Goal: Information Seeking & Learning: Learn about a topic

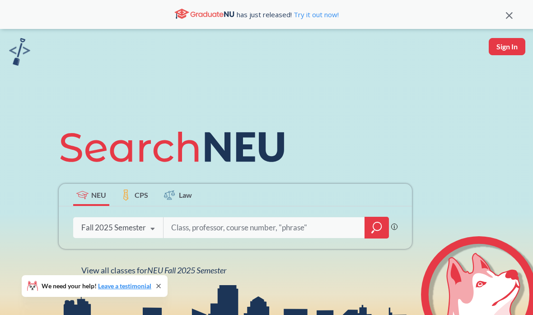
click at [263, 230] on input "search" at bounding box center [264, 227] width 188 height 19
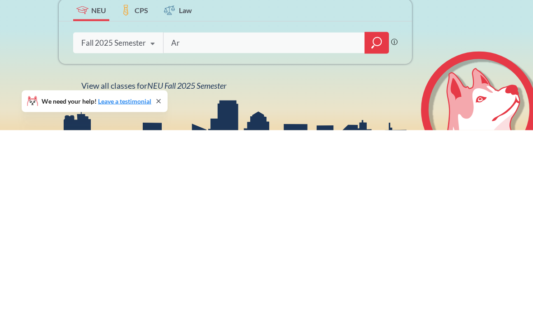
type input "Art"
click at [372, 230] on icon "magnifying glass" at bounding box center [372, 231] width 3 height 3
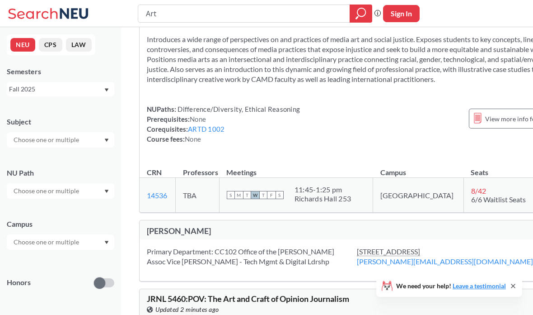
scroll to position [1683, 0]
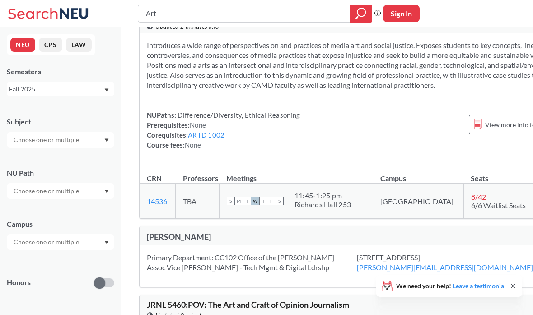
copy span "1001"
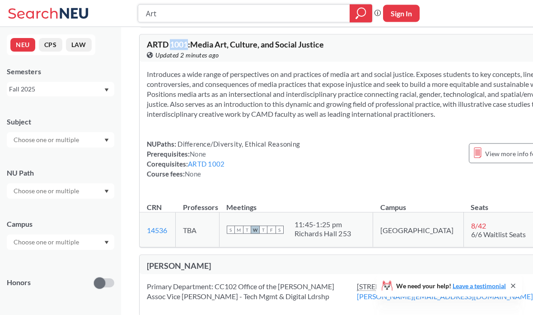
scroll to position [1659, 0]
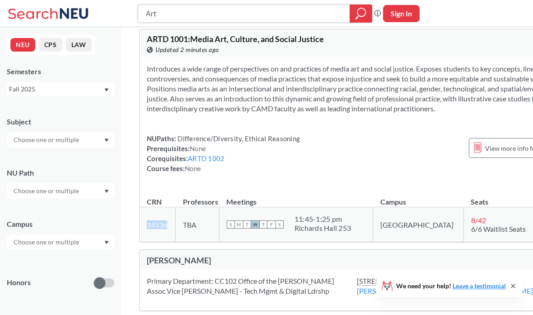
copy link "14536"
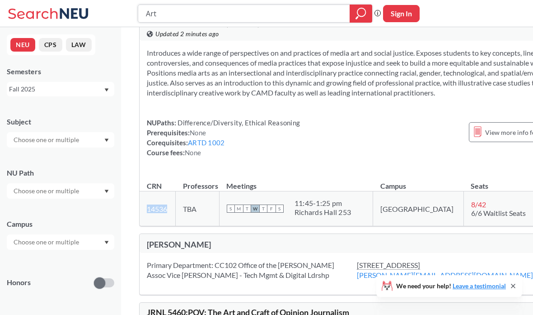
scroll to position [1683, 0]
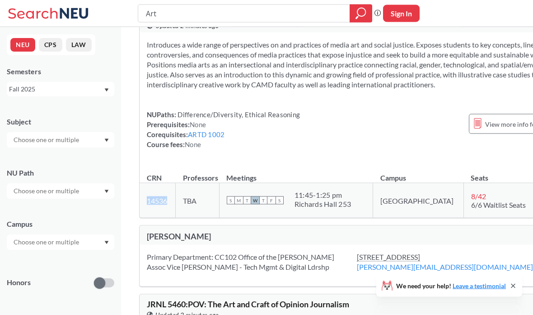
click at [214, 138] on link "ARTD 1002" at bounding box center [206, 134] width 37 height 8
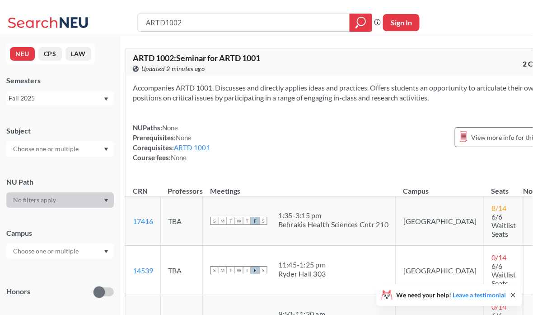
scroll to position [0, 14]
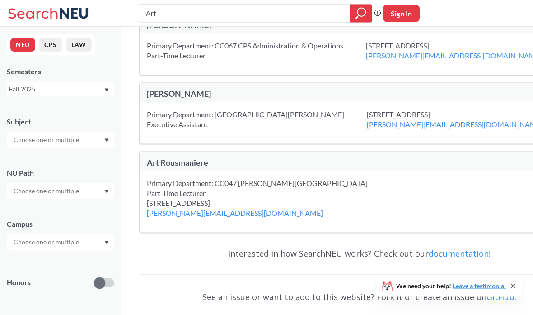
scroll to position [2179, 0]
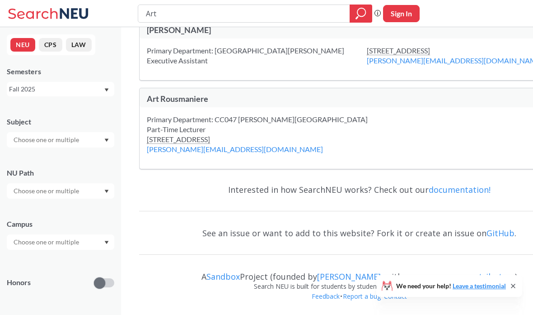
click at [206, 20] on input "Art" at bounding box center [244, 13] width 198 height 15
type input "A"
type input "D"
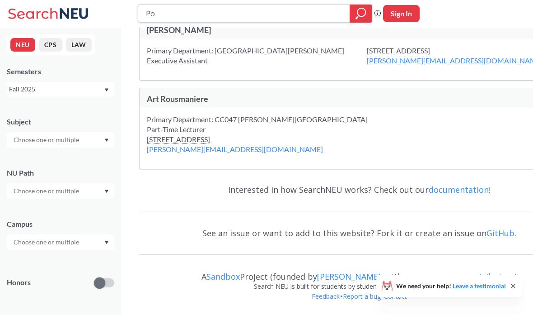
type input "P"
type input "Politics"
click at [366, 16] on icon "magnifying glass" at bounding box center [361, 13] width 11 height 13
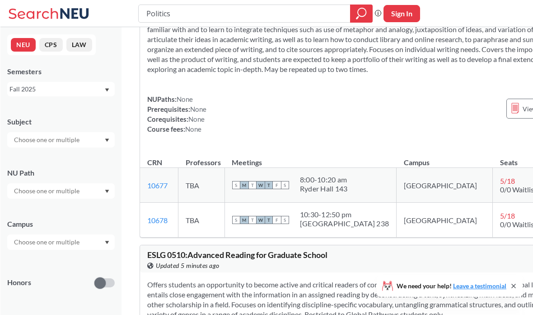
scroll to position [4632, 0]
click at [162, 14] on input "Politics" at bounding box center [244, 13] width 198 height 15
click at [154, 12] on input "Politics" at bounding box center [244, 13] width 198 height 15
type input "Media"
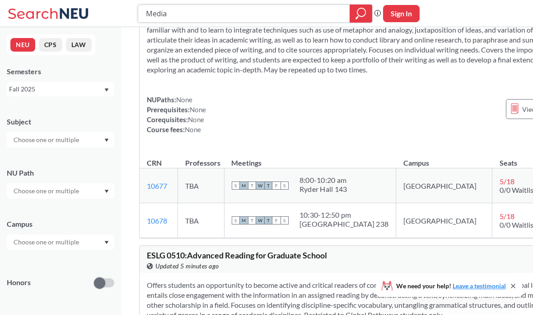
click at [362, 15] on icon "magnifying glass" at bounding box center [361, 13] width 11 height 13
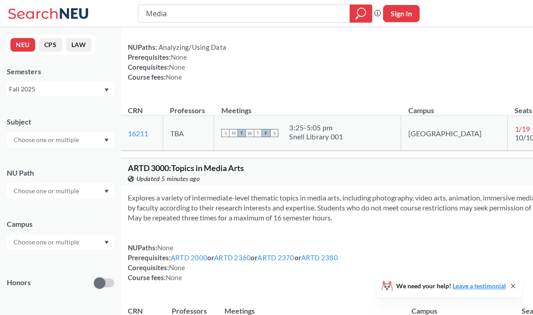
scroll to position [284, 0]
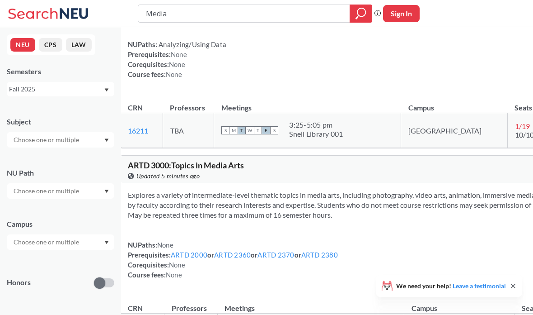
click at [207, 259] on link "ARTD 2000" at bounding box center [189, 254] width 37 height 8
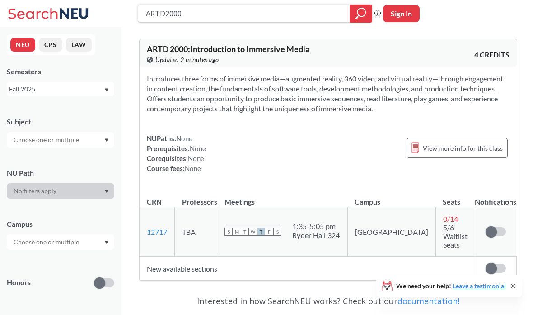
type input "Media"
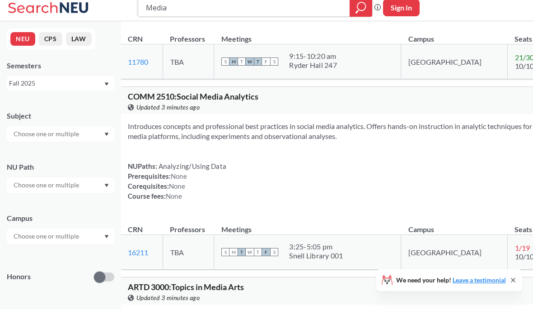
scroll to position [163, 0]
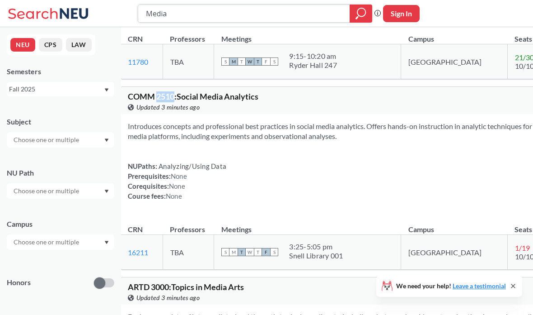
copy span "2510"
click at [177, 110] on div "COMM 2510 : Social Media Analytics View this course on Banner. Updated 3 minute…" at bounding box center [388, 100] width 534 height 27
click at [264, 183] on div "NUPaths: Analyzing/Using Data Prerequisites: None Corequisites: None Course fee…" at bounding box center [388, 181] width 520 height 40
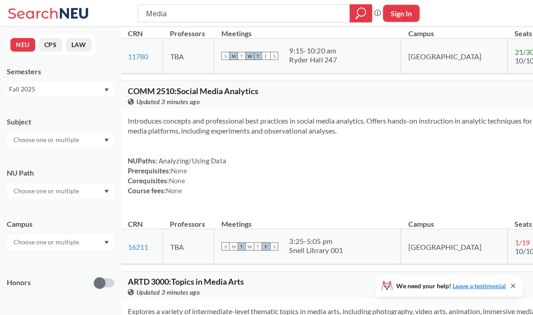
scroll to position [174, 0]
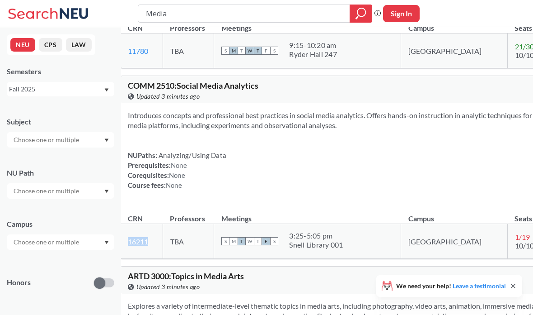
copy link "16211"
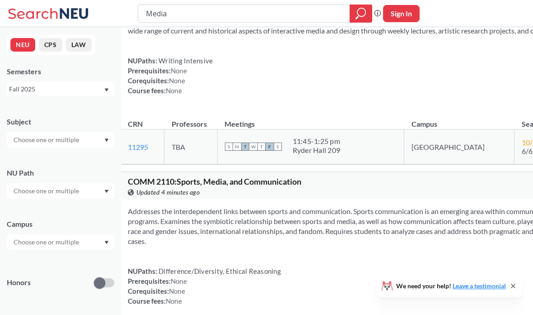
scroll to position [1981, 0]
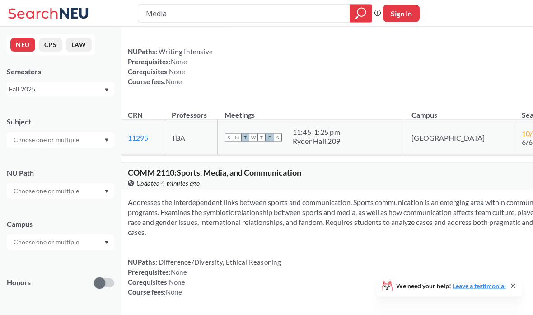
copy span "1100"
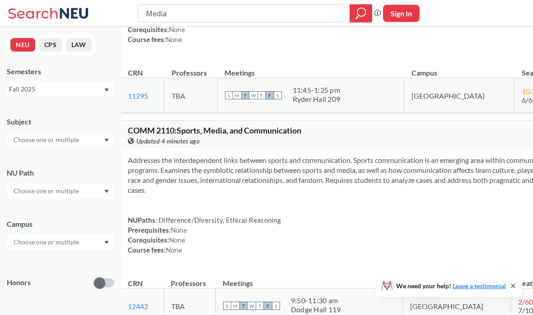
scroll to position [2023, 0]
copy link "11295"
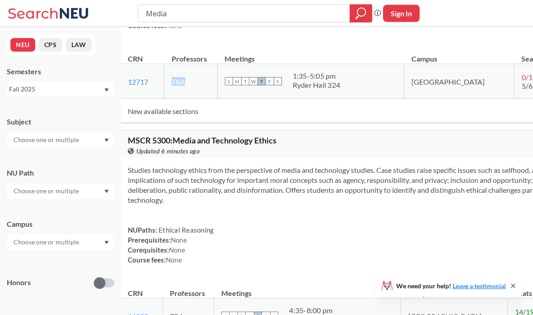
scroll to position [2923, 0]
copy link "12717"
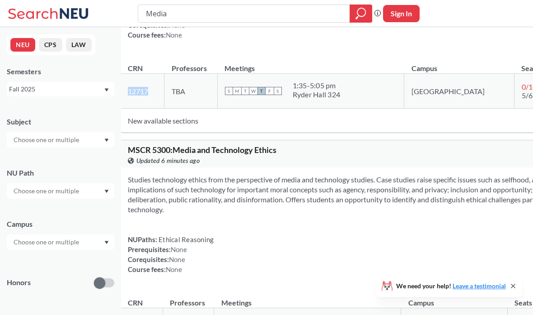
copy link "12717"
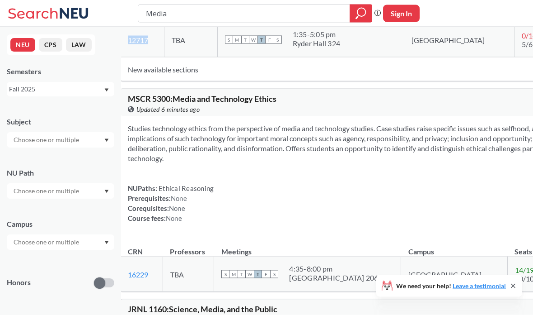
scroll to position [2964, 0]
copy link "12717"
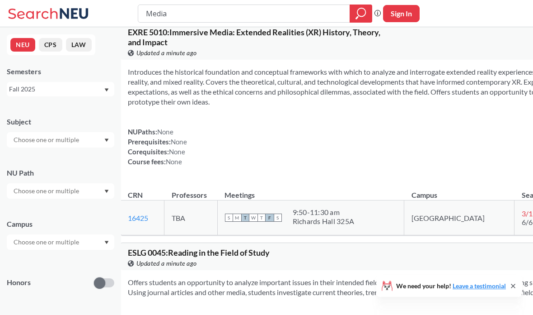
scroll to position [7170, 0]
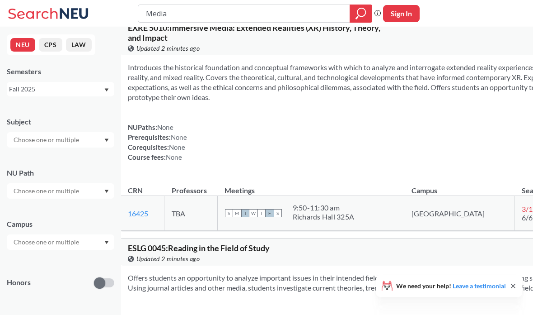
copy link "20182"
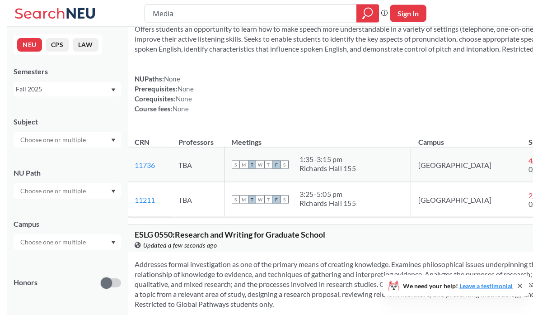
scroll to position [9240, 0]
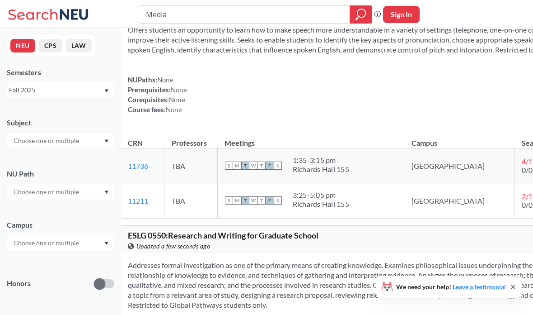
click at [86, 192] on div at bounding box center [61, 190] width 108 height 15
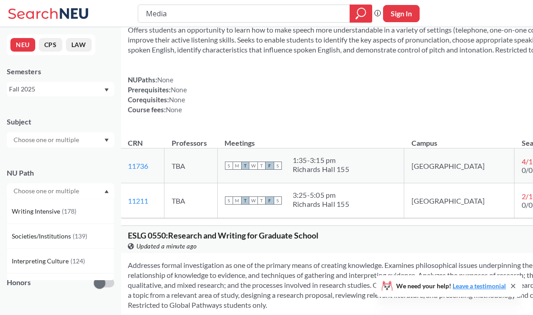
scroll to position [34, 0]
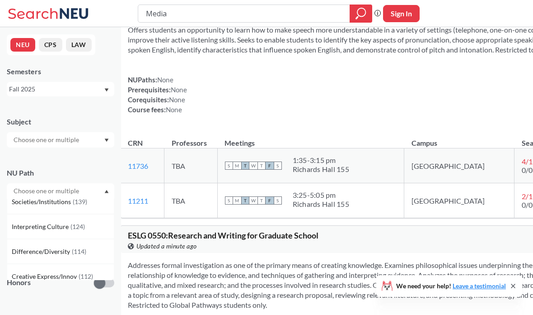
click at [84, 190] on div at bounding box center [61, 190] width 108 height 15
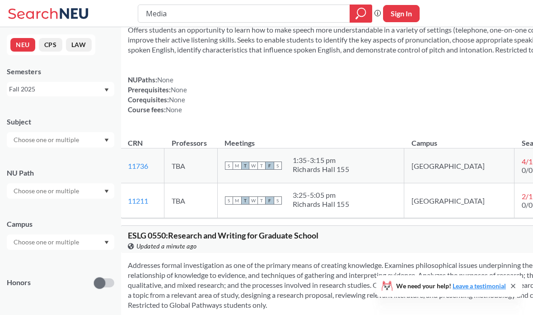
click at [83, 240] on div at bounding box center [61, 241] width 108 height 15
click at [66, 263] on div "[GEOGRAPHIC_DATA] ( 2059 )" at bounding box center [63, 262] width 102 height 10
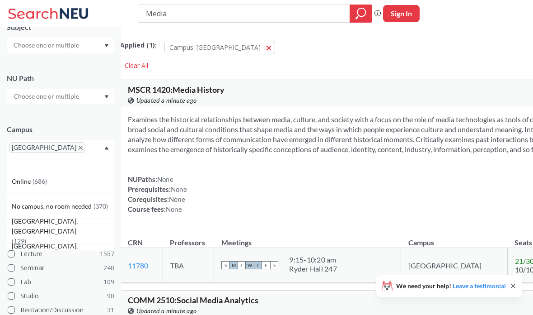
scroll to position [94, 0]
click at [85, 177] on div "Online ( 686 )" at bounding box center [63, 182] width 102 height 10
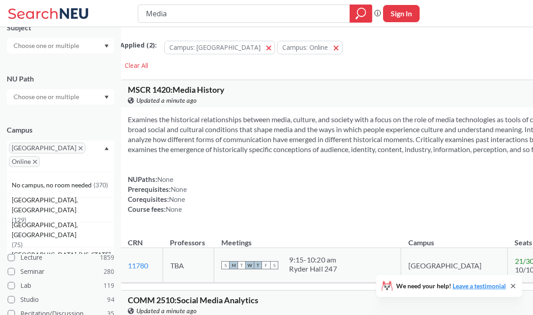
click at [107, 150] on icon "Dropdown arrow" at bounding box center [107, 148] width 4 height 3
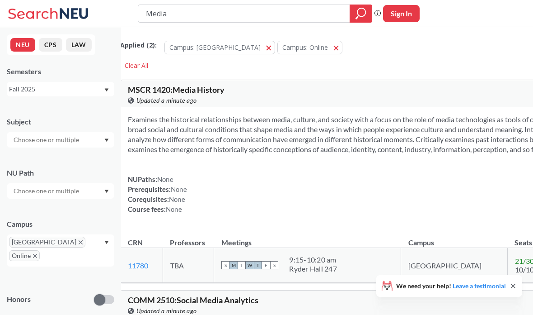
click at [103, 138] on div at bounding box center [61, 139] width 108 height 15
click at [102, 109] on div "Subject CS ( 90 ) Computer Science NRSG ( 66 ) Nursing LAW ( 62 ) Law MATH ( 60…" at bounding box center [61, 128] width 108 height 40
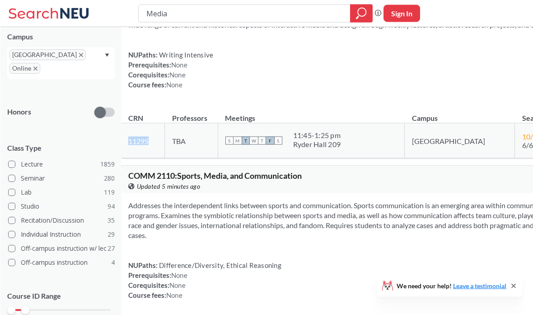
scroll to position [2019, 0]
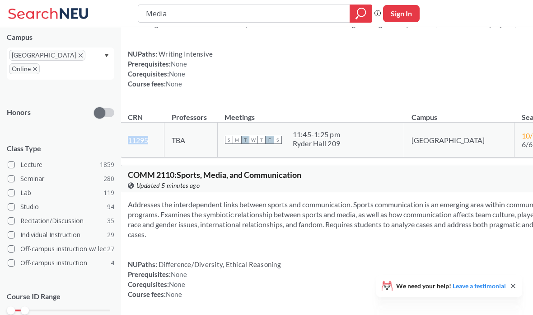
click at [304, 89] on div "NUPaths: Writing Intensive Prerequisites: None Corequisites: None Course fees: …" at bounding box center [388, 69] width 520 height 40
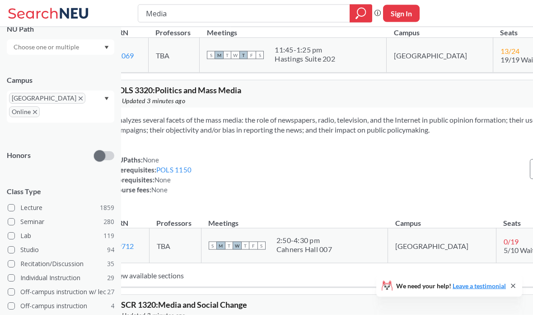
scroll to position [779, 14]
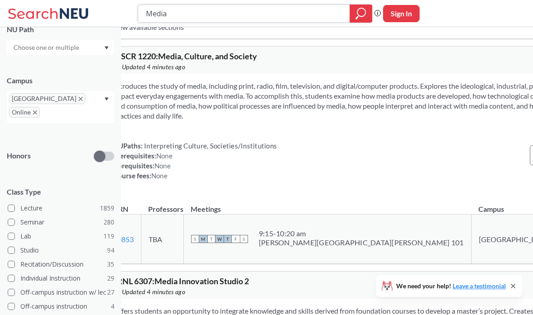
click at [255, 16] on input "Media" at bounding box center [244, 13] width 198 height 15
type input "M"
type input "Comms"
click at [371, 8] on div at bounding box center [361, 14] width 23 height 18
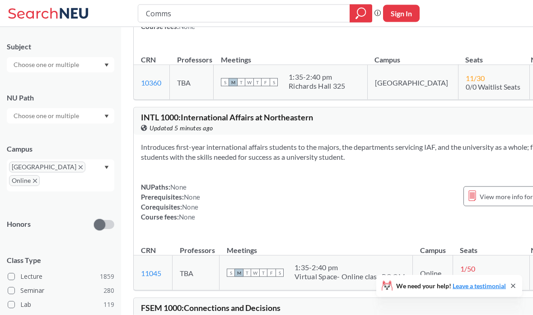
scroll to position [6864, 6]
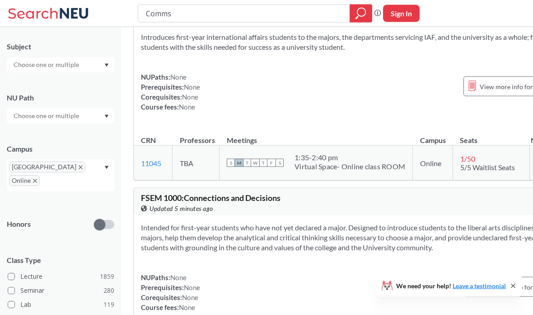
click at [292, 20] on input "Comms" at bounding box center [244, 13] width 198 height 15
type input "C"
type input "Social media"
click at [357, 16] on icon "magnifying glass" at bounding box center [357, 17] width 3 height 3
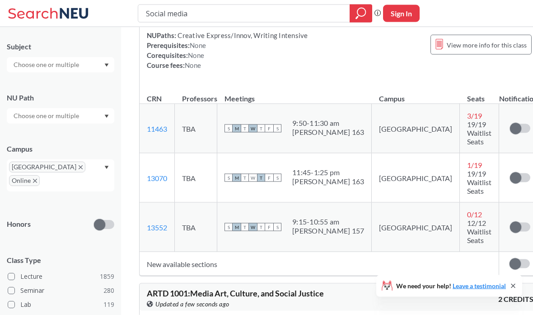
scroll to position [608, 0]
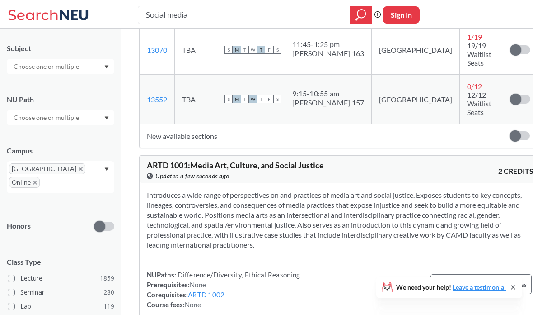
click at [438, 122] on td "New available sections" at bounding box center [320, 134] width 360 height 24
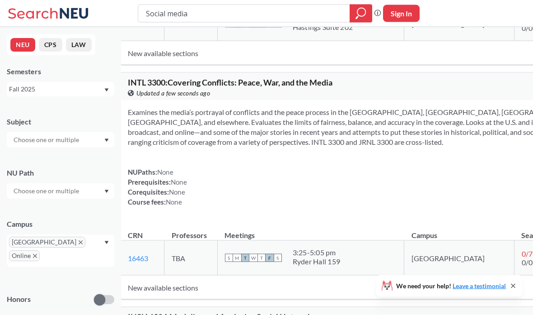
scroll to position [10527, 0]
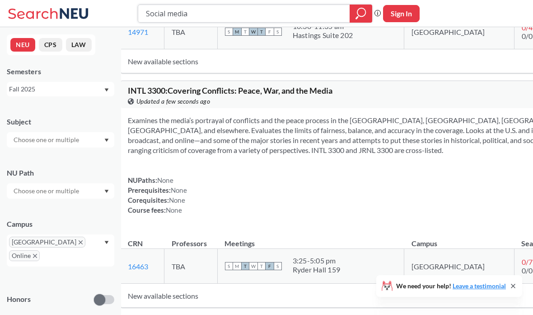
click at [258, 14] on input "Social media" at bounding box center [244, 13] width 198 height 15
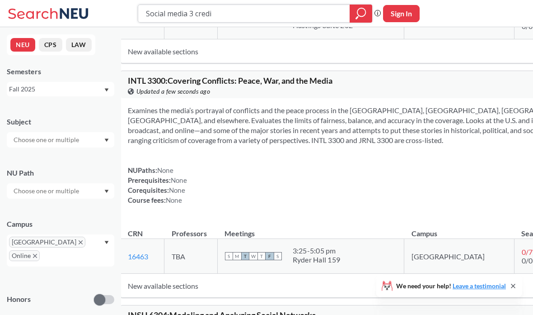
type input "Social media 3 credit"
click at [360, 12] on icon "magnifying glass" at bounding box center [361, 13] width 11 height 13
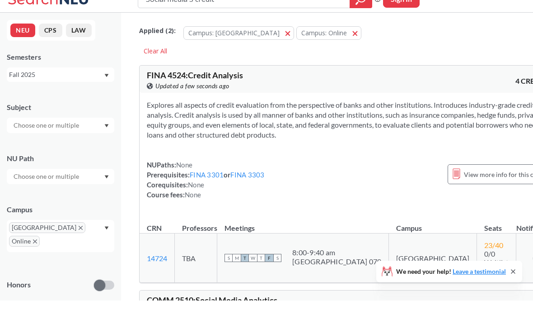
scroll to position [14, 0]
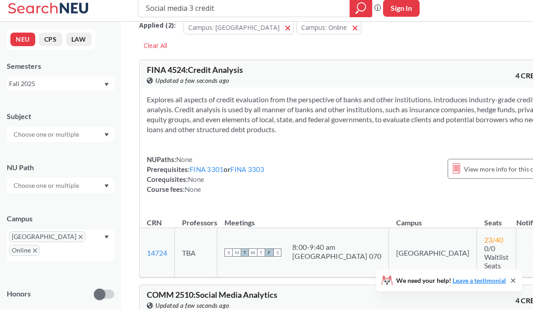
click at [202, 172] on link "FINA 3301" at bounding box center [207, 174] width 34 height 8
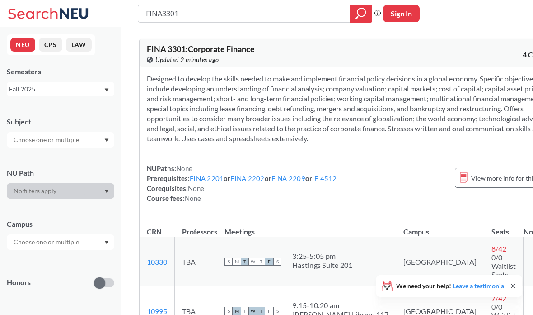
click at [205, 182] on link "FINA 2201" at bounding box center [207, 178] width 34 height 8
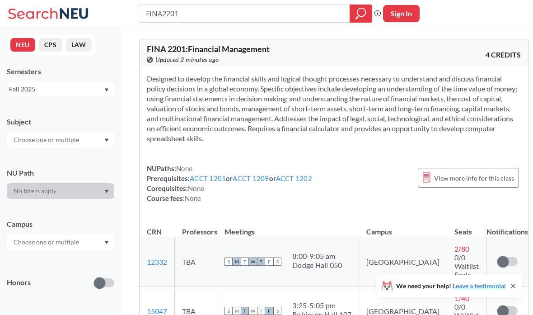
click at [213, 181] on link "ACCT 1201" at bounding box center [208, 178] width 36 height 8
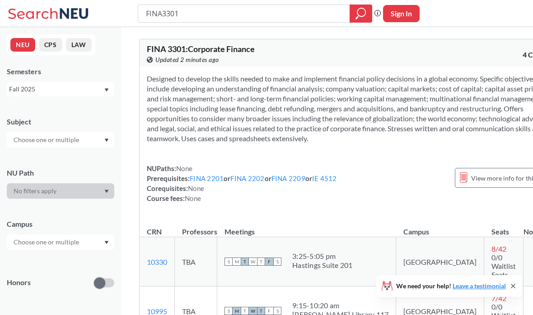
type input "Social media 3 credit"
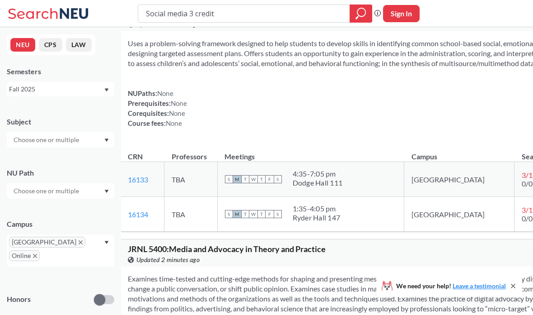
scroll to position [12344, 0]
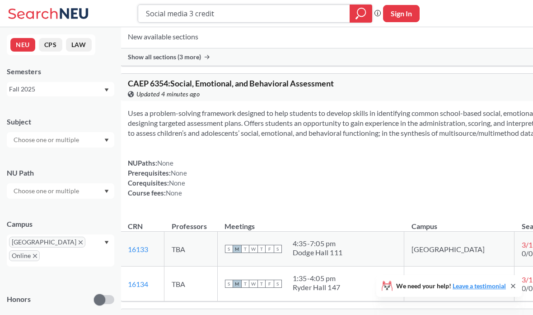
click at [293, 9] on input "Social media 3 credit" at bounding box center [244, 13] width 198 height 15
click at [310, 18] on input "Social media 3 credit" at bounding box center [244, 13] width 198 height 15
click at [303, 19] on input "Social media 3 credit" at bounding box center [244, 13] width 198 height 15
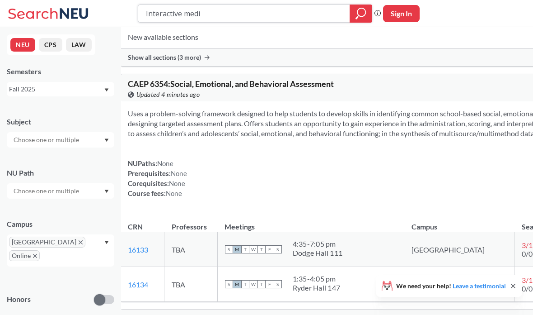
type input "Interactive media"
click at [366, 13] on icon "magnifying glass" at bounding box center [361, 12] width 8 height 8
